Goal: Task Accomplishment & Management: Use online tool/utility

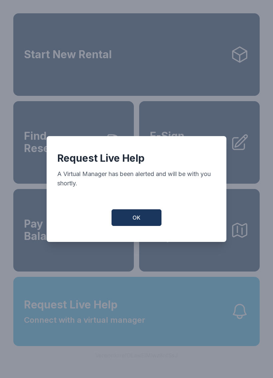
click at [132, 225] on button "OK" at bounding box center [136, 217] width 50 height 17
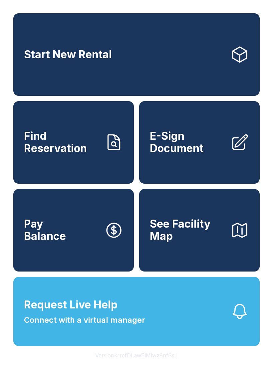
click at [184, 328] on button "Request Live Help Connect with a virtual manager" at bounding box center [136, 311] width 246 height 69
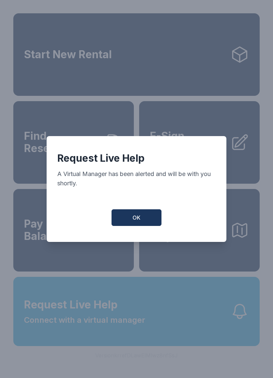
click at [139, 220] on span "OK" at bounding box center [136, 218] width 8 height 8
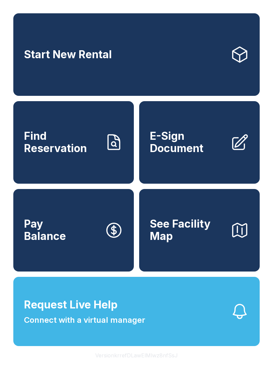
click at [219, 148] on span "E-Sign Document" at bounding box center [187, 142] width 75 height 24
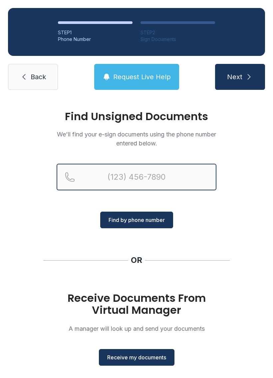
click at [114, 174] on input "Reservation phone number" at bounding box center [137, 177] width 160 height 27
type input "[PHONE_NUMBER]"
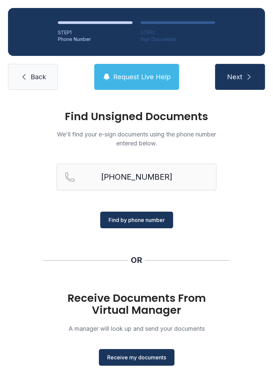
click at [141, 217] on span "Find by phone number" at bounding box center [137, 220] width 56 height 8
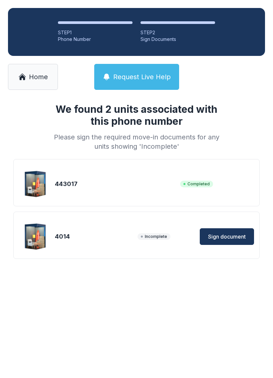
click at [226, 242] on button "Sign document" at bounding box center [227, 236] width 54 height 17
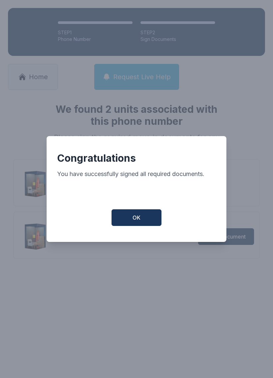
click at [136, 222] on span "OK" at bounding box center [136, 218] width 8 height 8
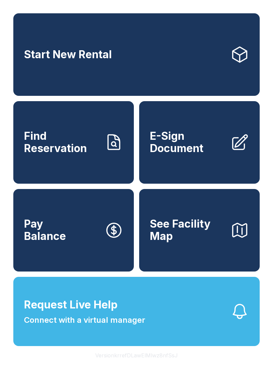
click at [140, 326] on span "Request Live Help Connect with a virtual manager" at bounding box center [84, 311] width 121 height 29
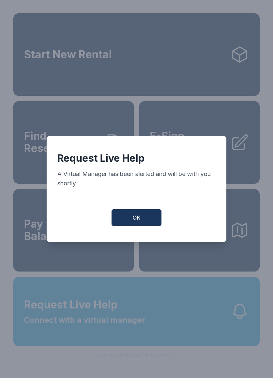
click at [137, 218] on span "OK" at bounding box center [136, 218] width 8 height 8
